Goal: Find specific page/section: Find specific page/section

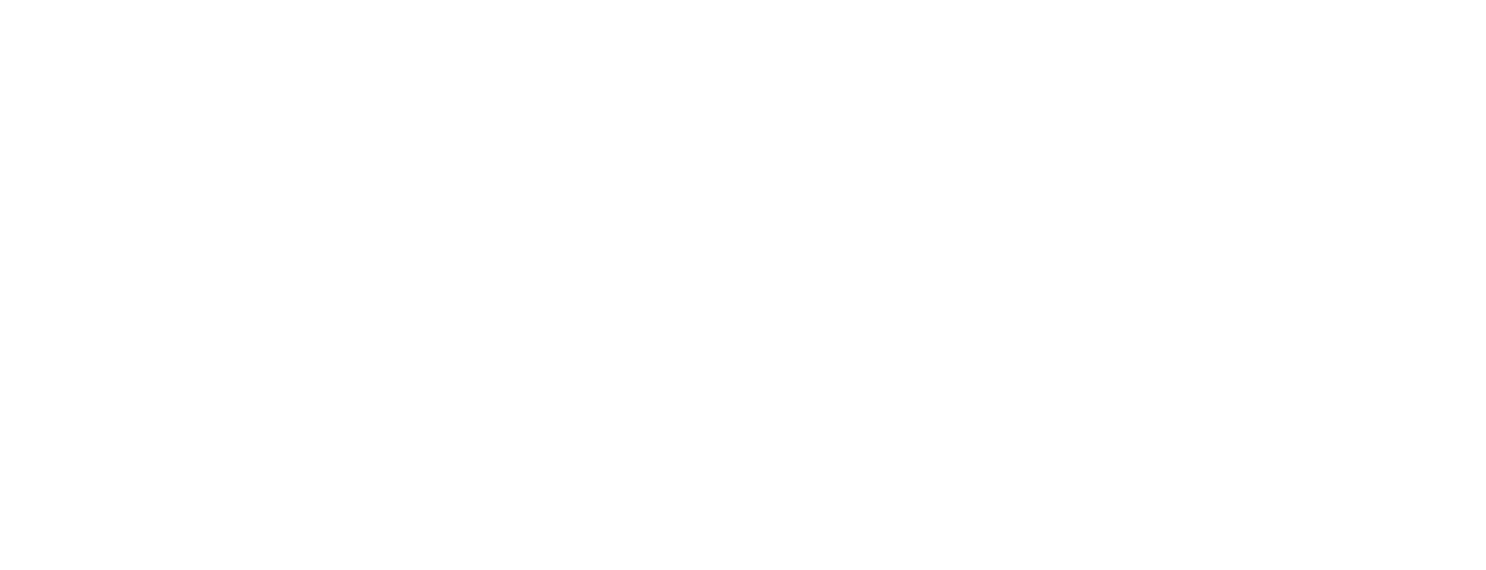
scroll to position [12, 0]
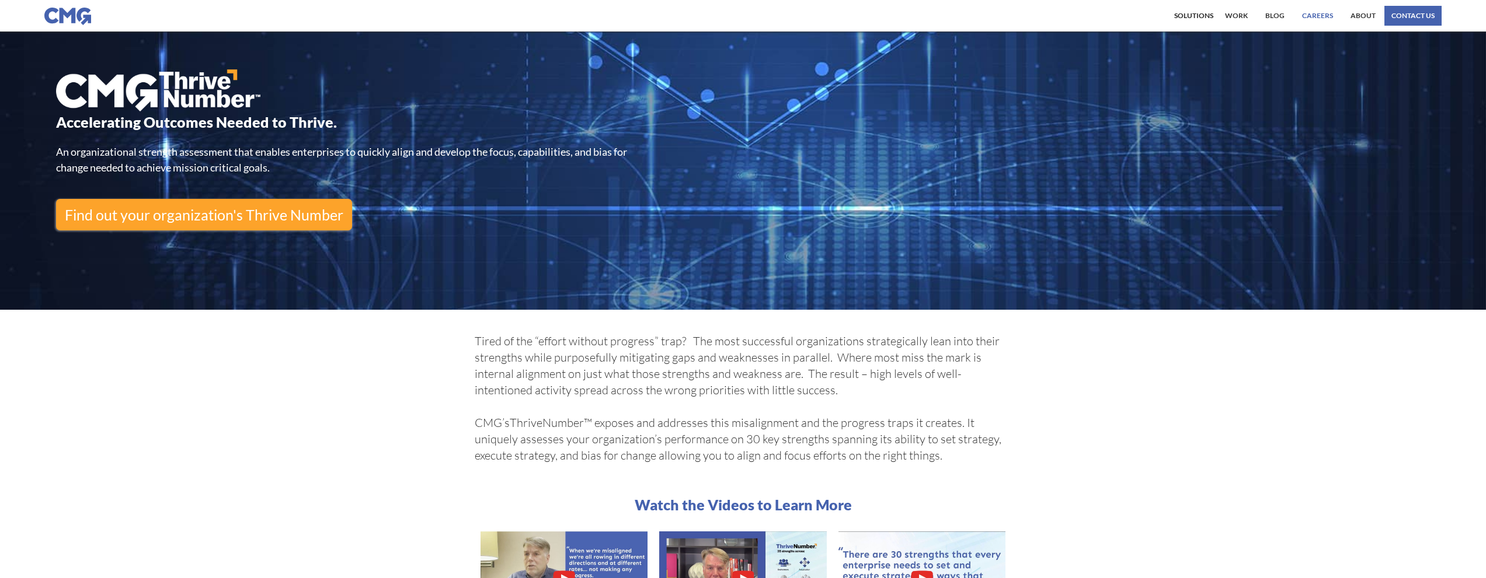
click at [1315, 16] on link "Careers" at bounding box center [1317, 16] width 37 height 20
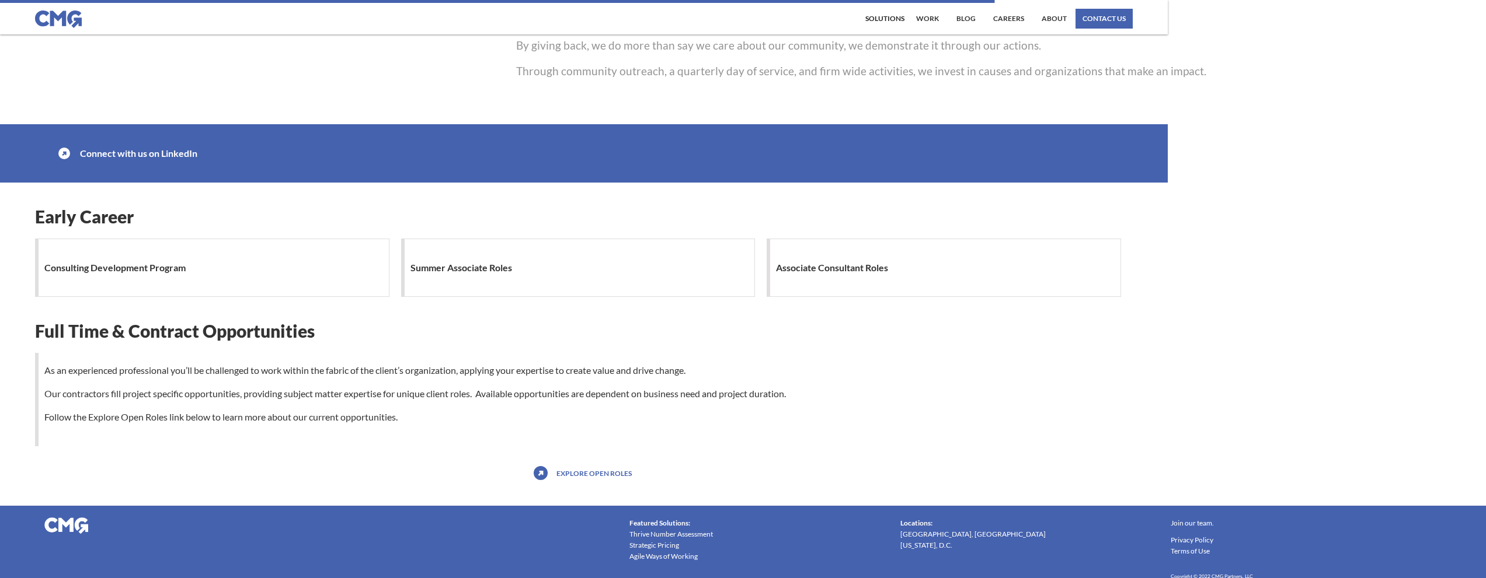
scroll to position [939, 0]
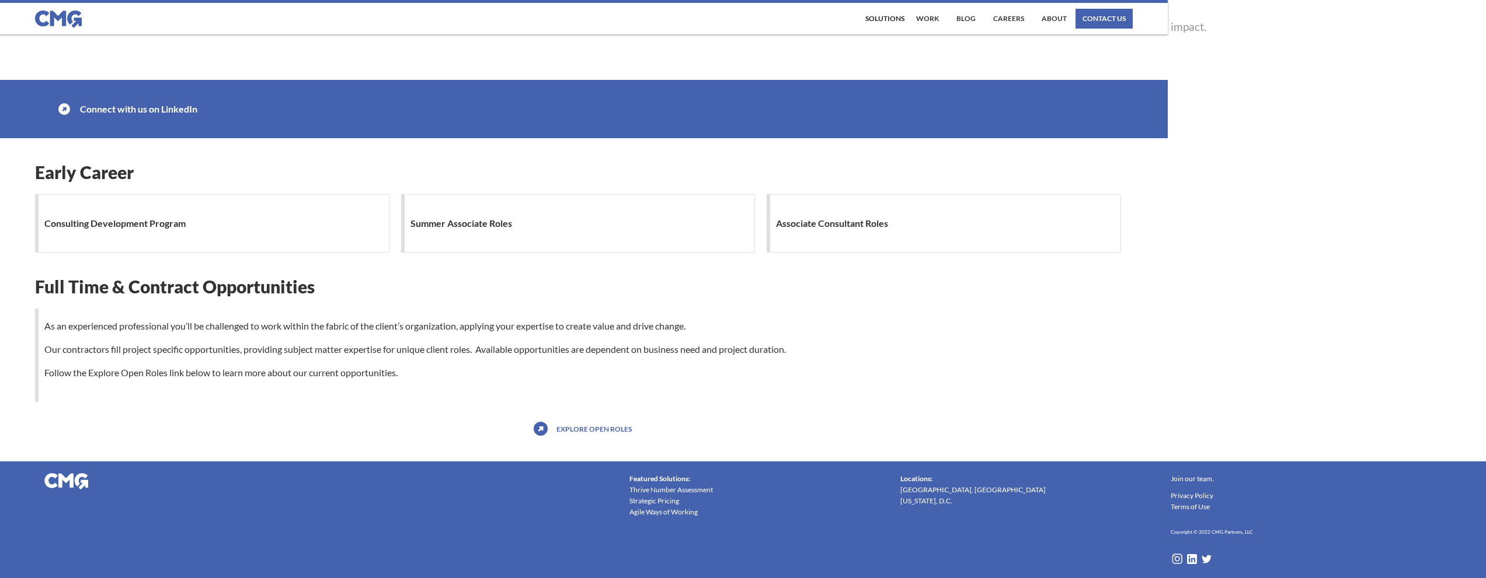
click at [593, 426] on link "Explore open roles" at bounding box center [593, 429] width 81 height 19
